Goal: Entertainment & Leisure: Browse casually

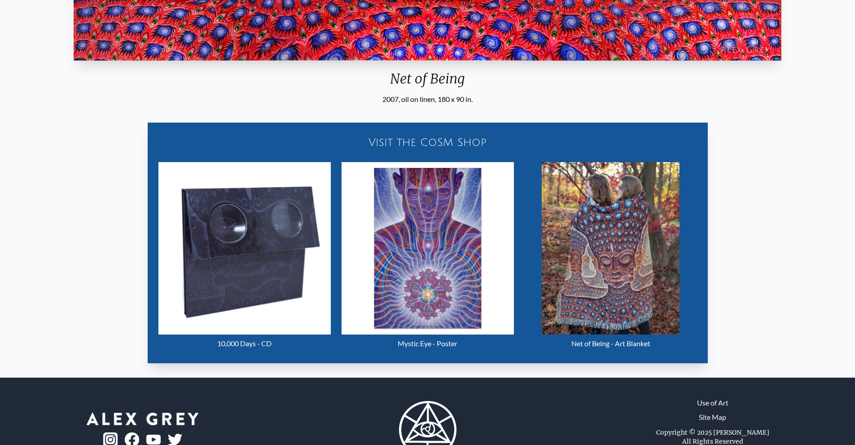
scroll to position [404, 0]
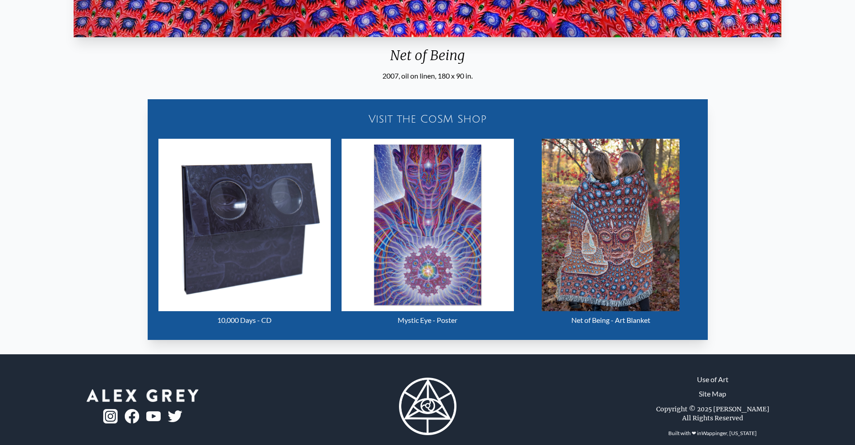
click at [272, 246] on img "25 / 31" at bounding box center [244, 225] width 172 height 172
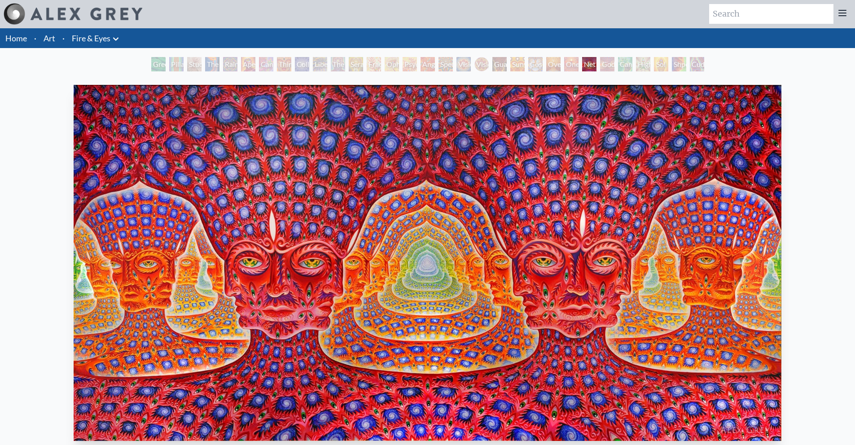
scroll to position [0, 0]
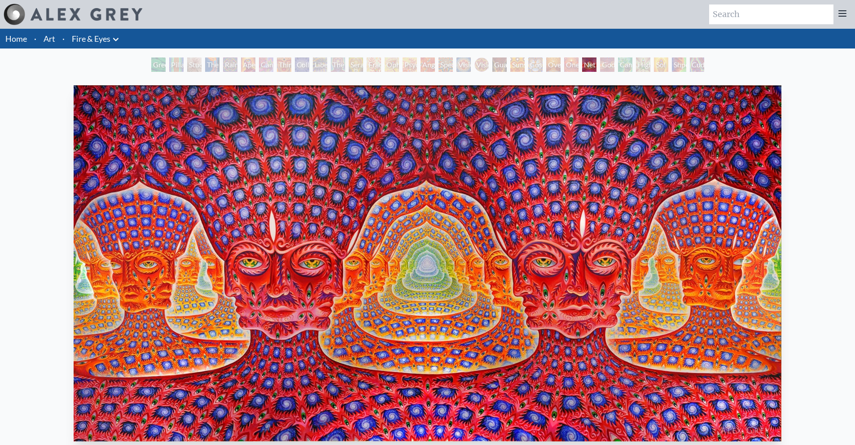
click at [608, 66] on div "Godself" at bounding box center [607, 64] width 14 height 14
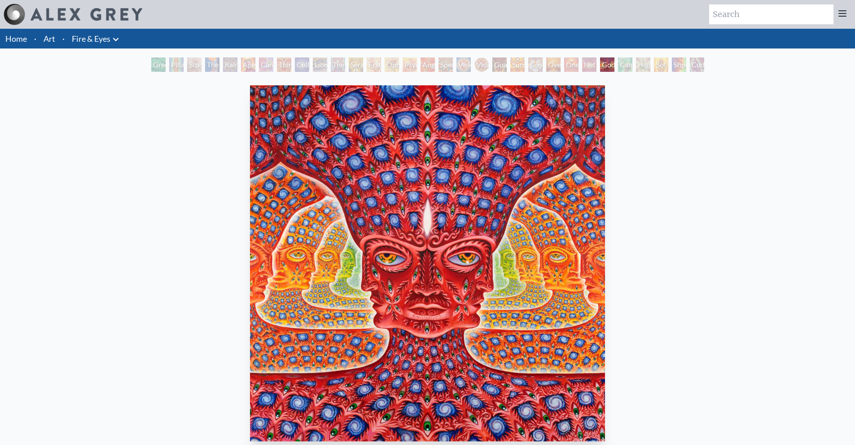
click at [631, 65] on div "Cannafist" at bounding box center [625, 64] width 14 height 14
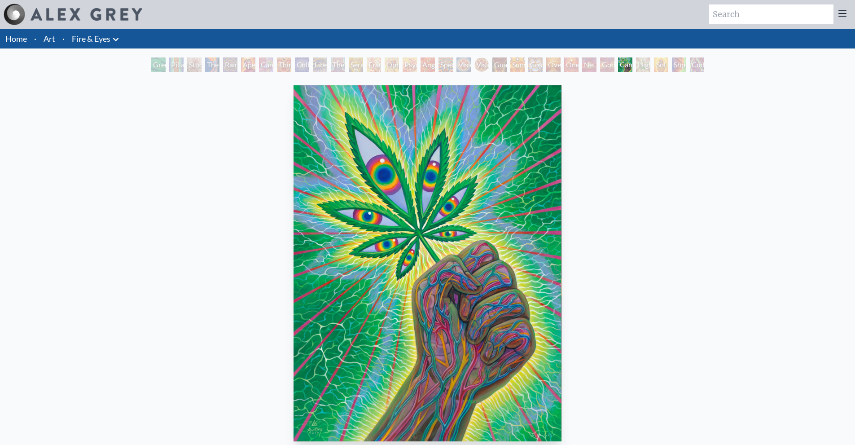
click at [417, 68] on div "Psychomicrograph of a Fractal Paisley Cherub Feather Tip" at bounding box center [409, 64] width 14 height 14
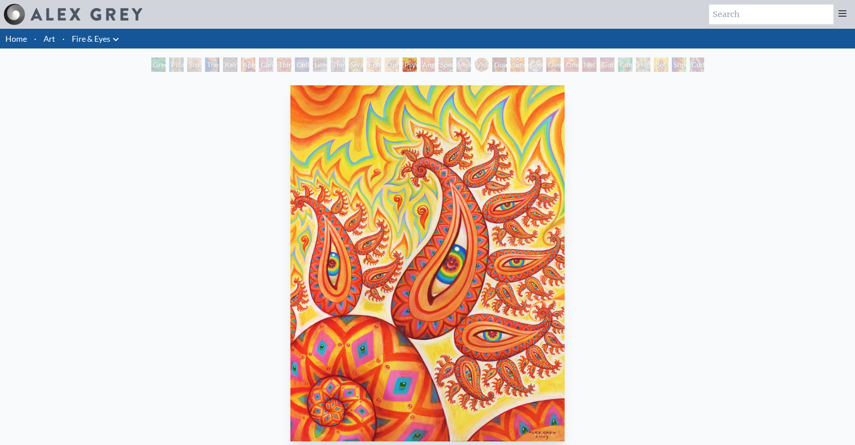
click at [389, 66] on div "Ophanic Eyelash" at bounding box center [391, 64] width 14 height 14
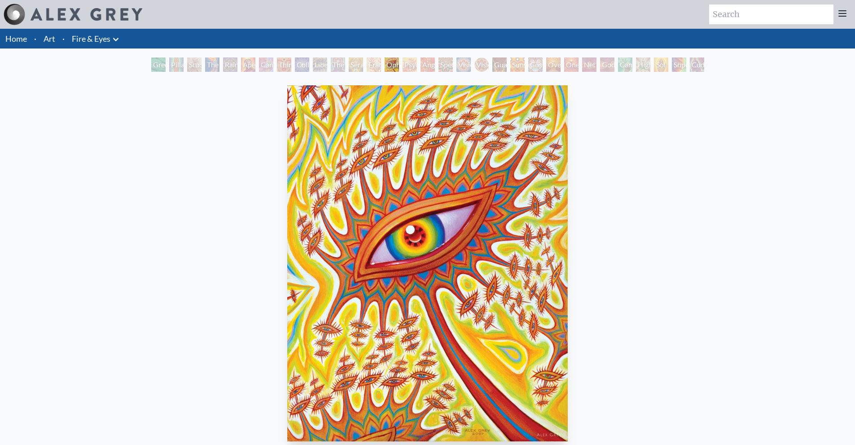
click at [349, 63] on div "Seraphic Transport Docking on the Third Eye" at bounding box center [356, 64] width 14 height 14
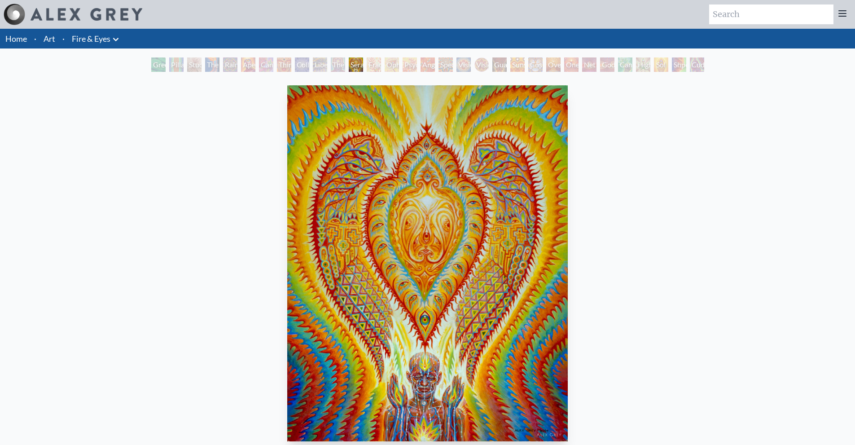
click at [223, 67] on div "Rainbow Eye Ripple" at bounding box center [230, 64] width 14 height 14
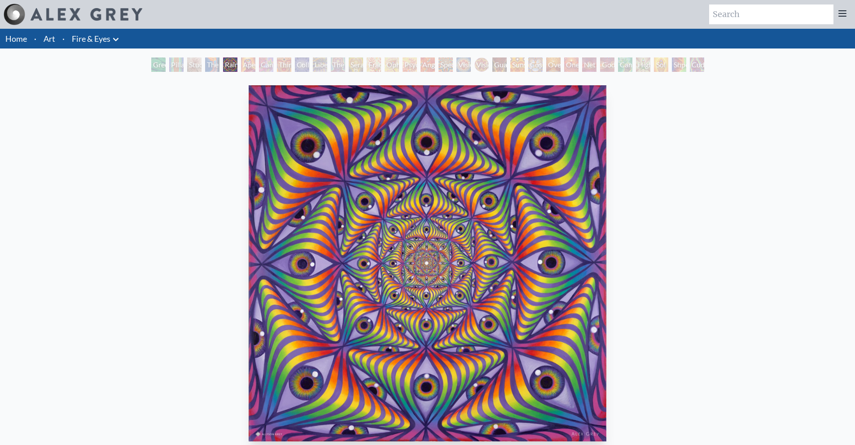
click at [277, 68] on div "Third Eye Tears of Joy" at bounding box center [284, 64] width 14 height 14
